Goal: Find contact information: Find contact information

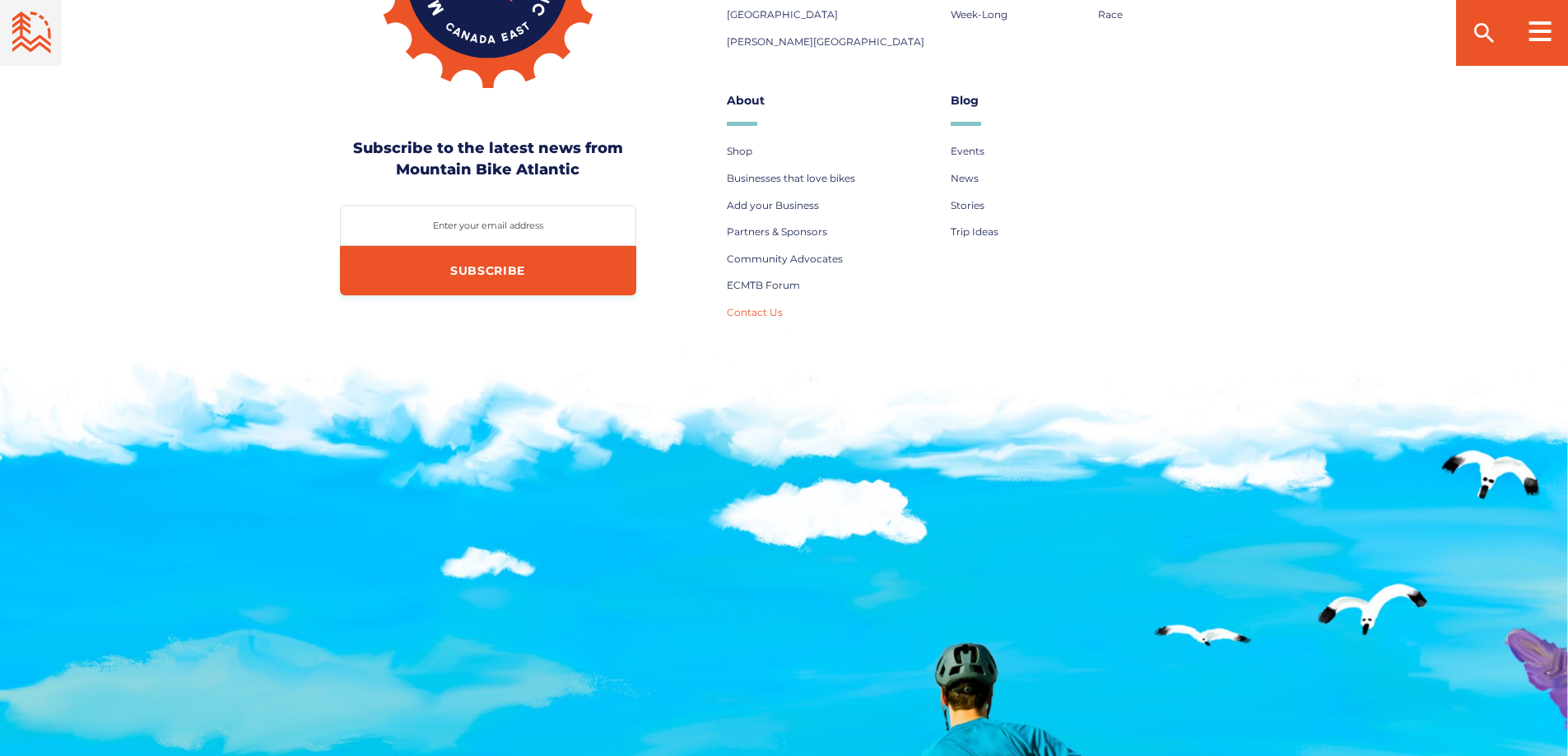
scroll to position [6303, 0]
click at [761, 306] on span "Contact Us" at bounding box center [754, 312] width 56 height 12
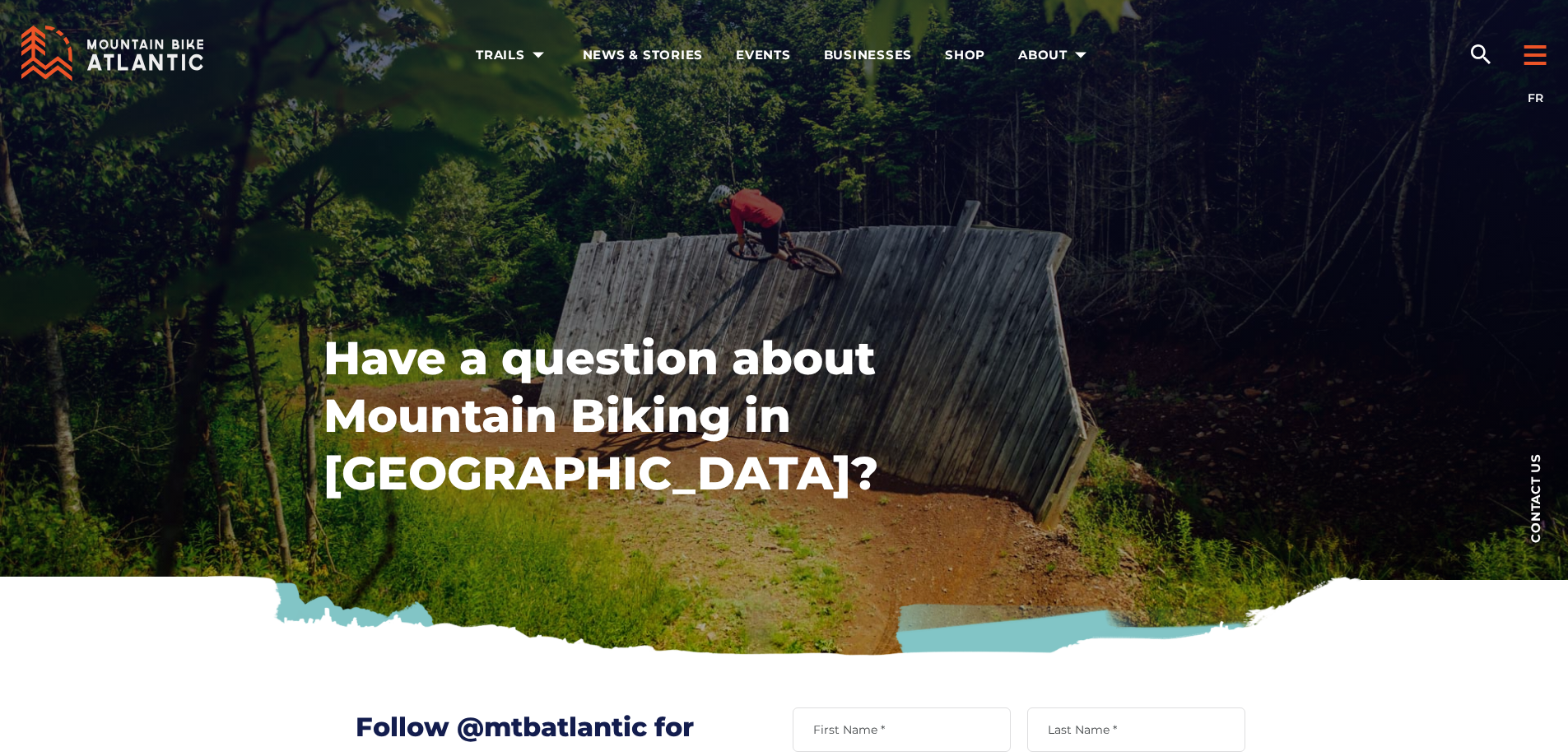
click at [1538, 42] on div at bounding box center [1534, 47] width 65 height 98
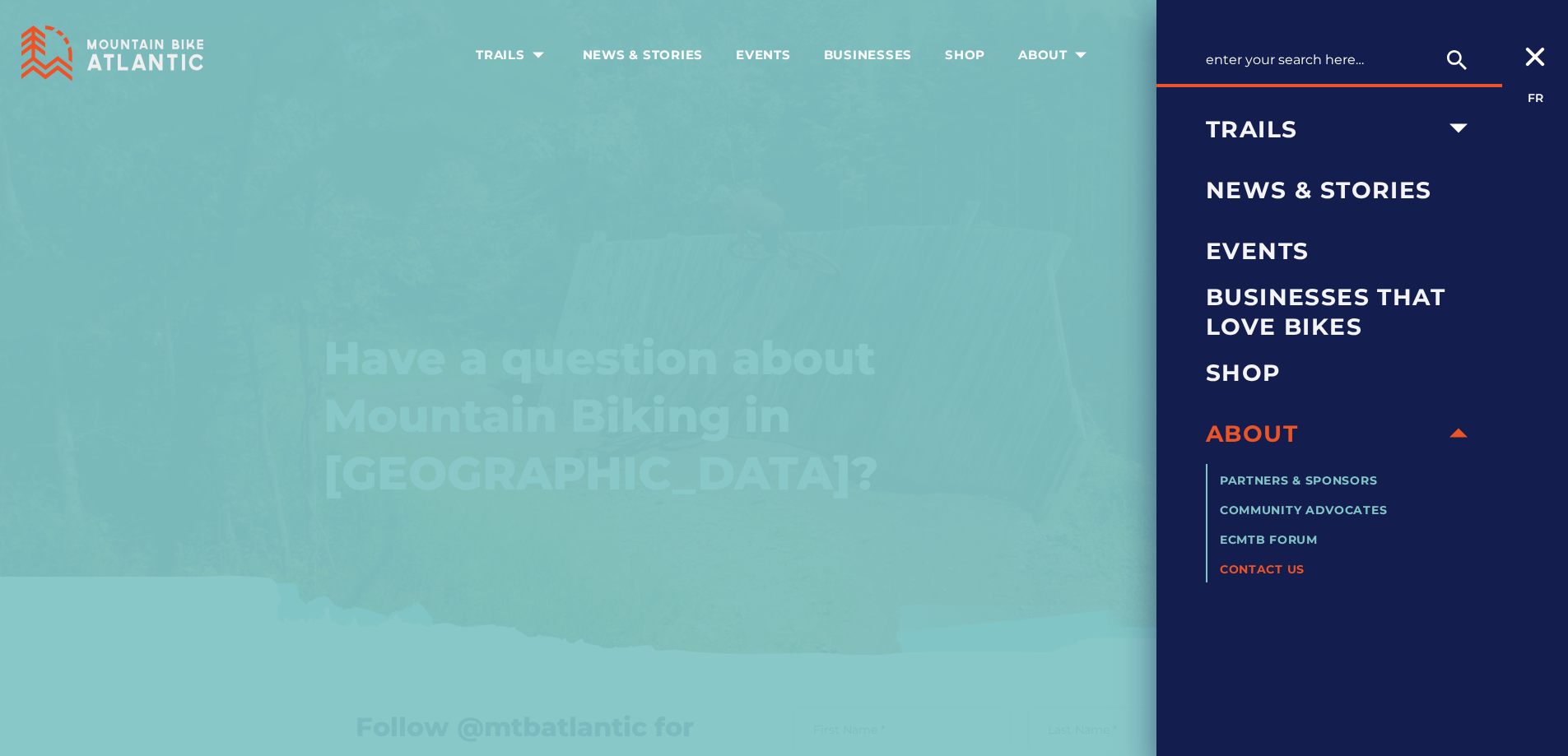
click at [1538, 42] on div at bounding box center [1534, 43] width 65 height 90
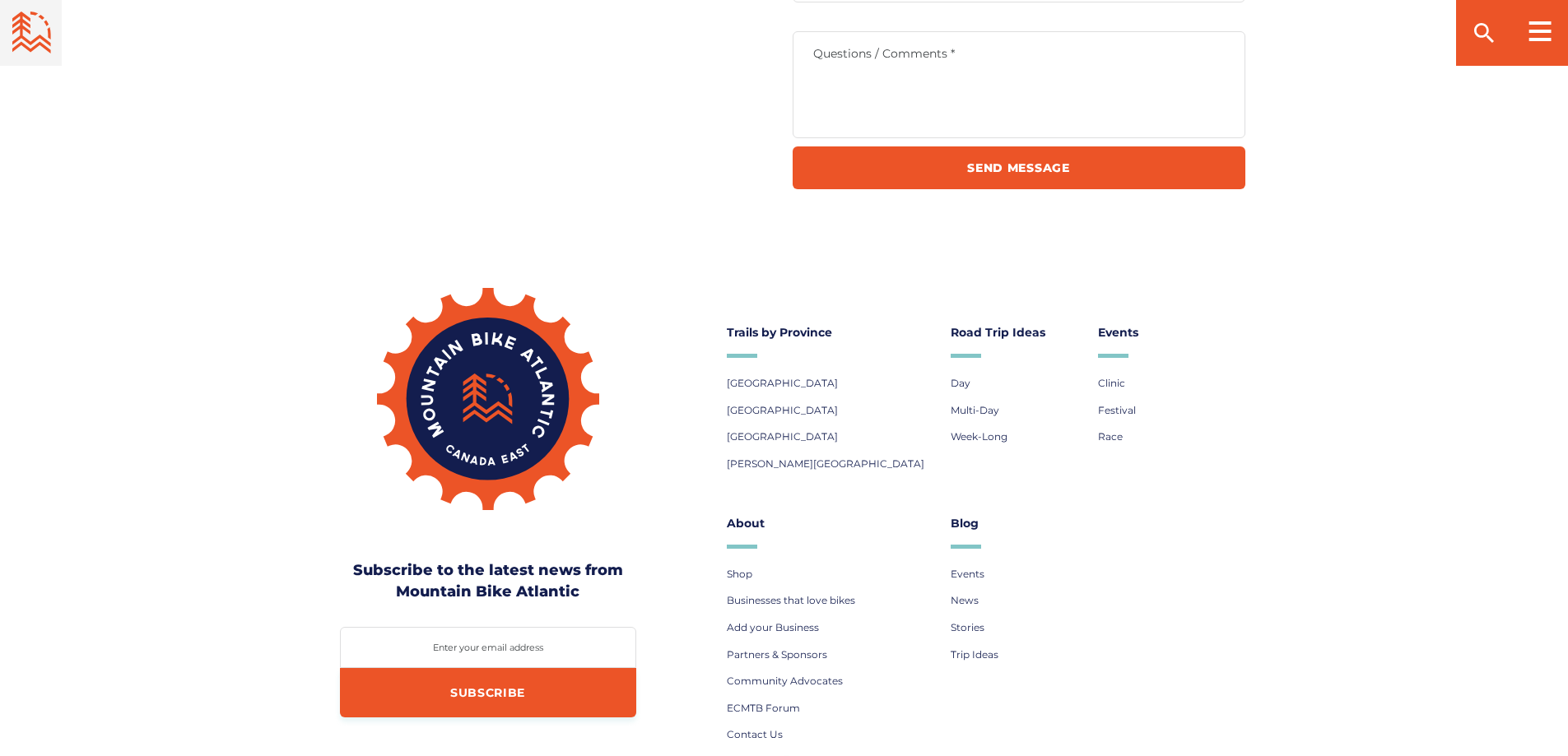
scroll to position [412, 0]
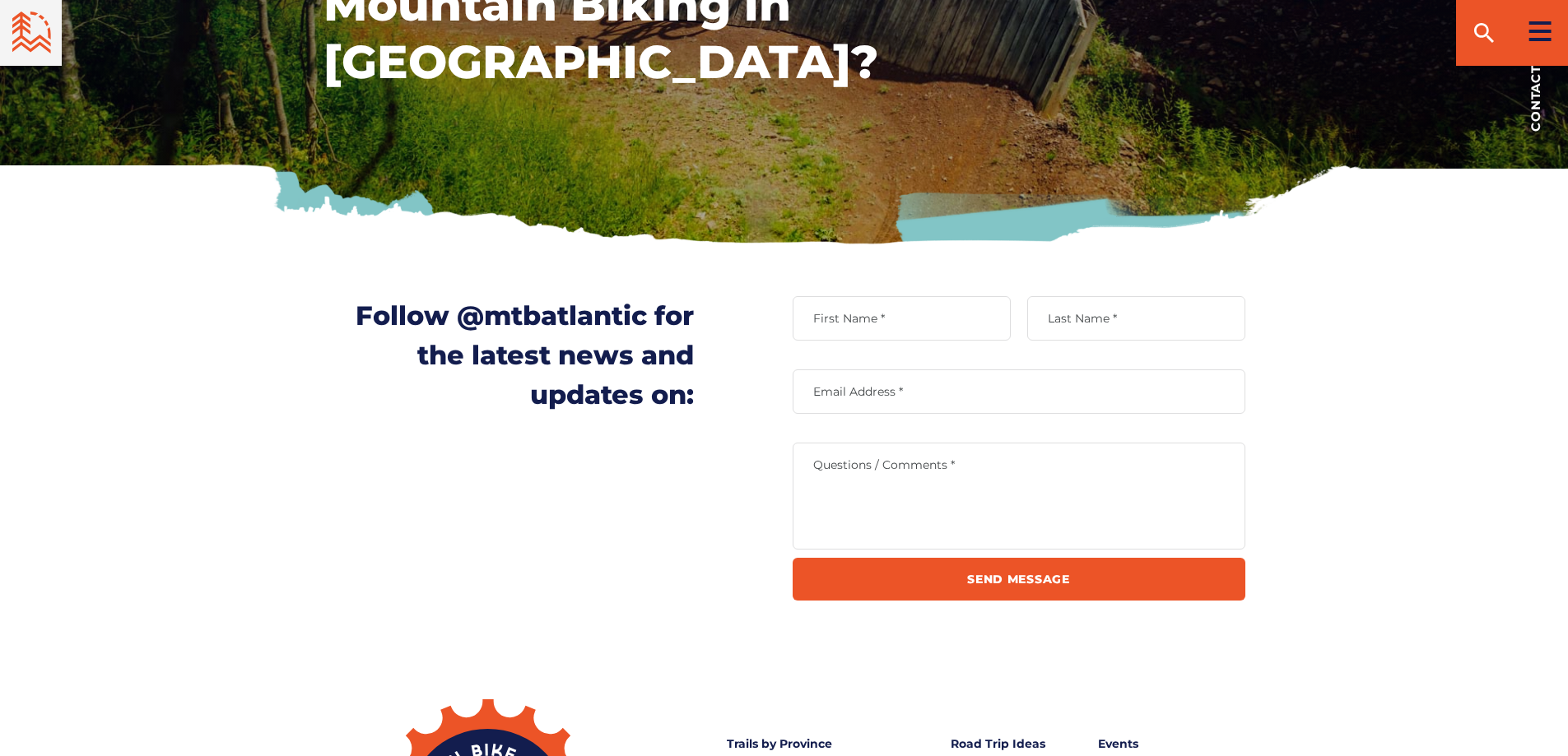
click at [1539, 29] on icon at bounding box center [1539, 32] width 23 height 20
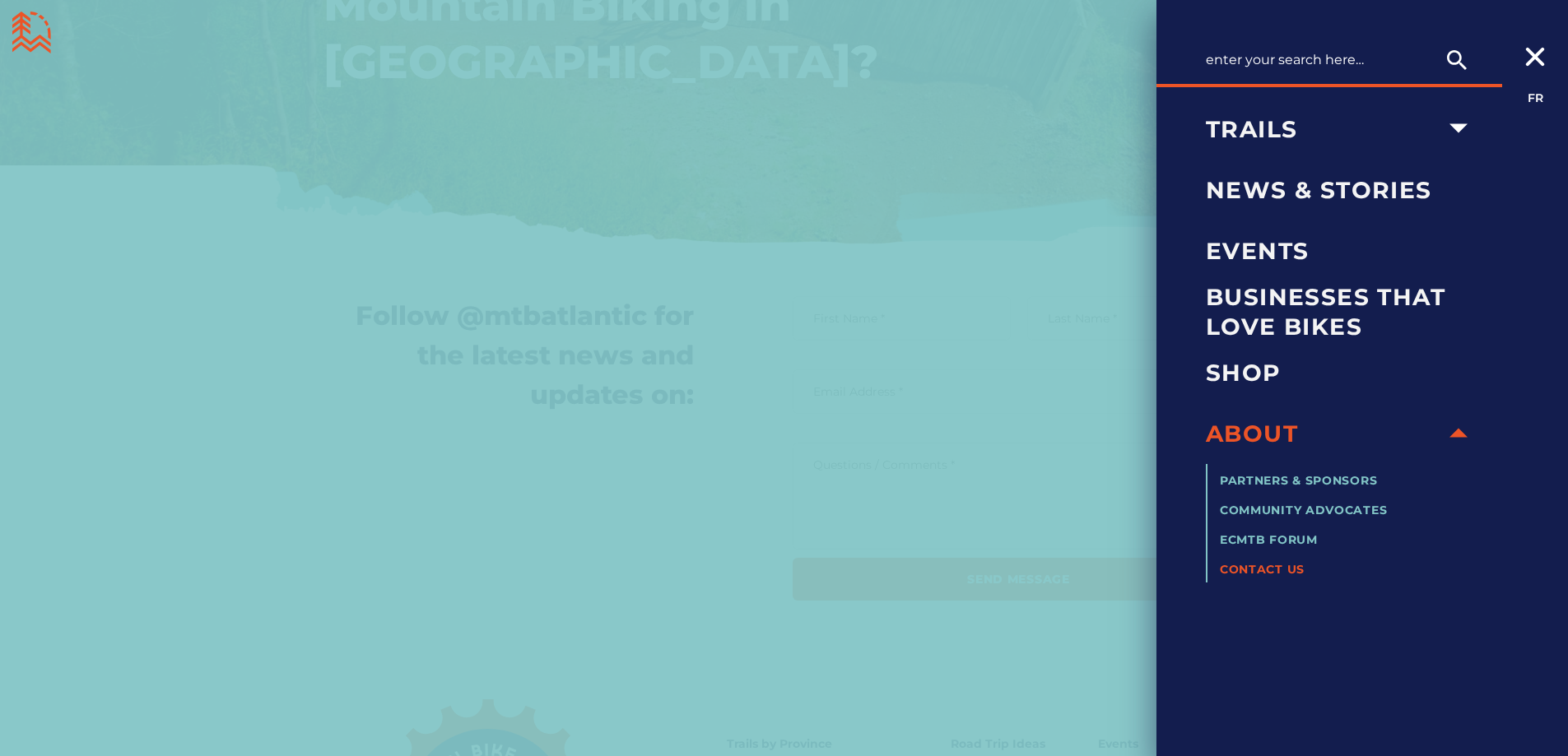
click at [1539, 29] on div at bounding box center [1534, 43] width 65 height 90
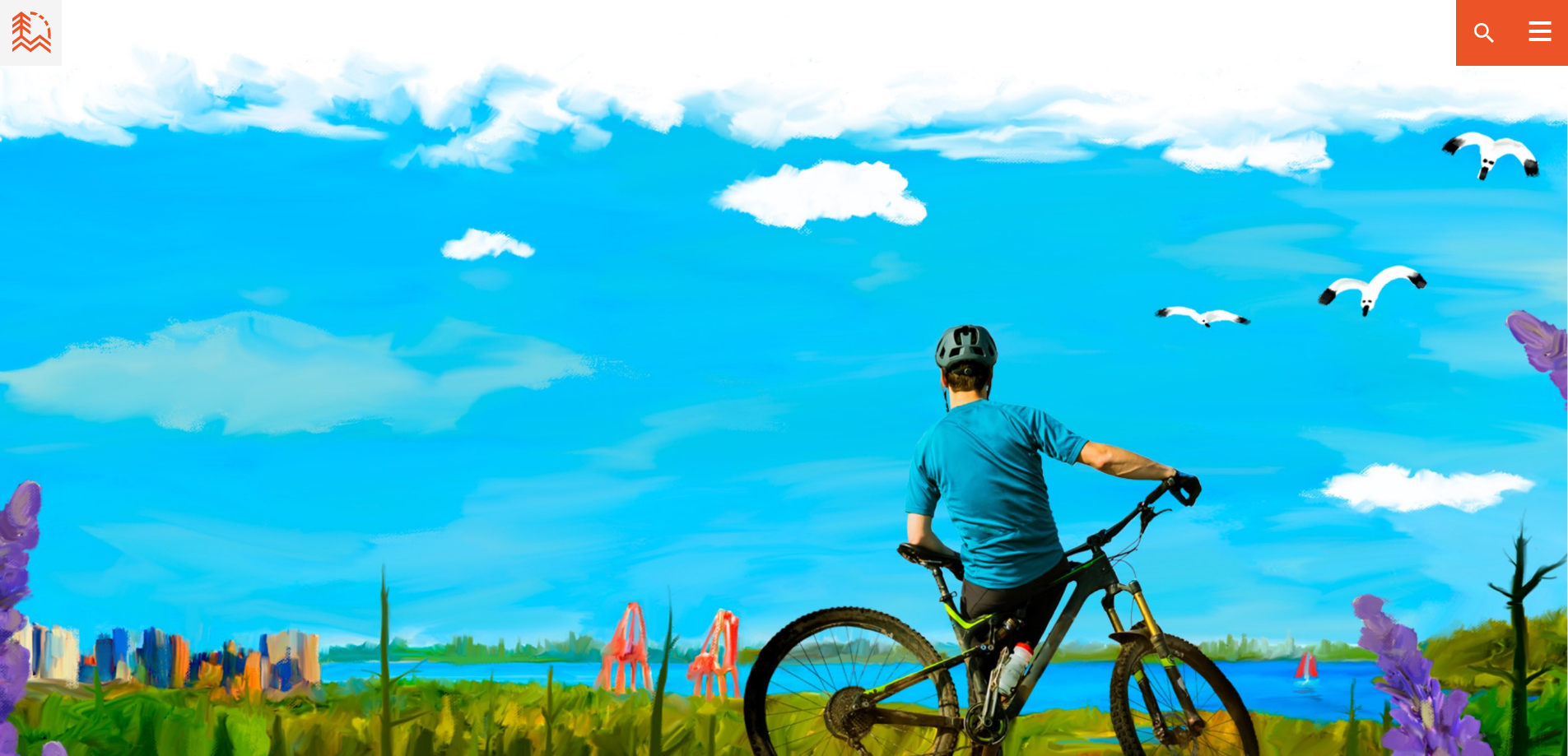
scroll to position [1832, 0]
